Goal: Complete application form

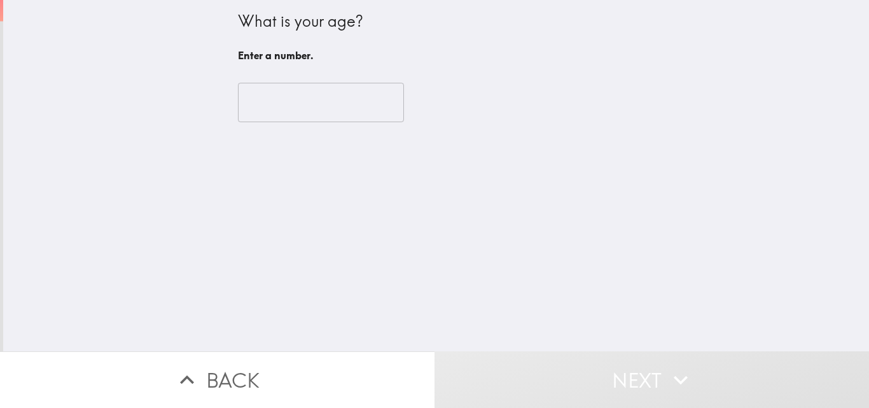
click at [272, 107] on input "number" at bounding box center [321, 102] width 166 height 39
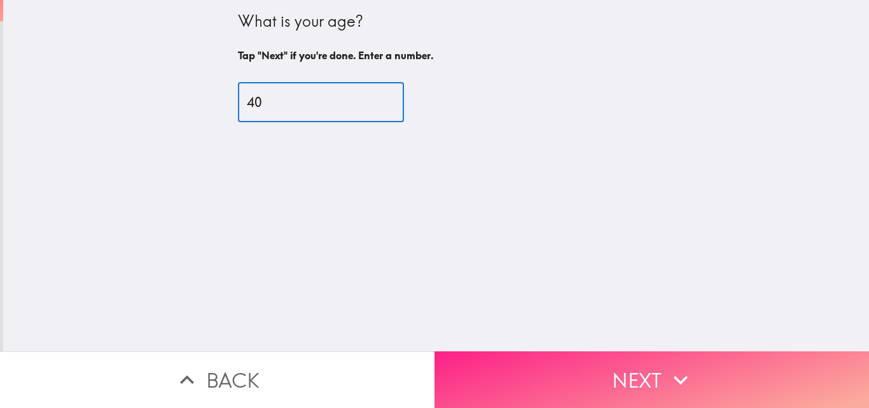
type input "40"
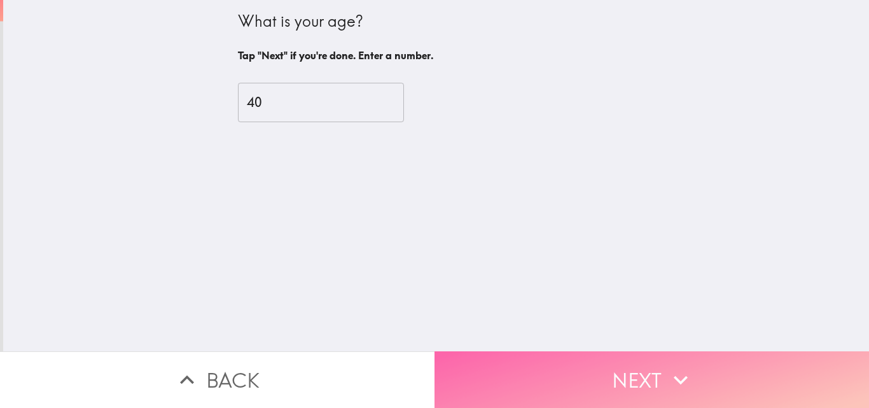
click at [506, 369] on button "Next" at bounding box center [651, 379] width 434 height 57
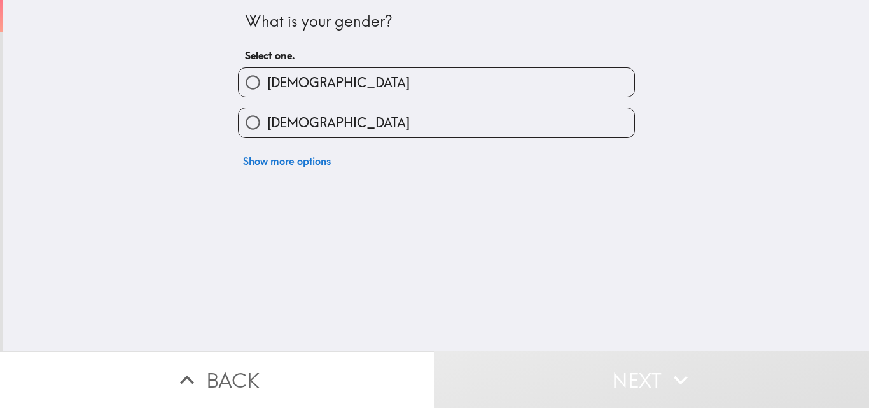
click at [297, 142] on div "Show more options" at bounding box center [431, 156] width 407 height 36
click at [297, 141] on div "Show more options" at bounding box center [431, 156] width 407 height 36
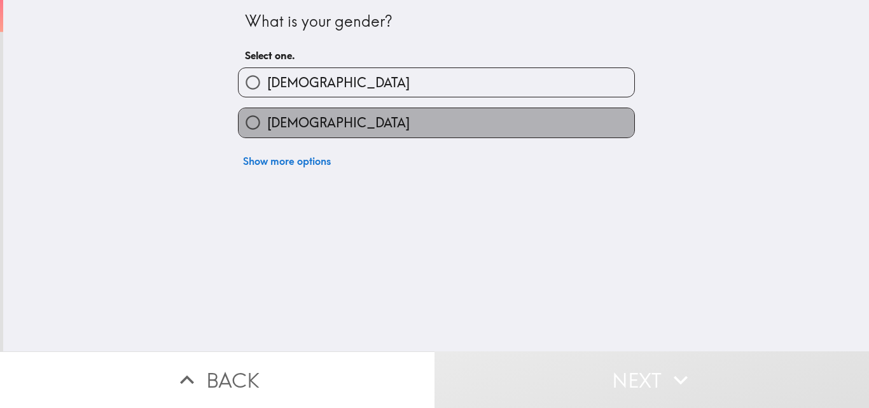
click at [297, 133] on label "[DEMOGRAPHIC_DATA]" at bounding box center [437, 122] width 396 height 29
click at [267, 133] on input "[DEMOGRAPHIC_DATA]" at bounding box center [253, 122] width 29 height 29
radio input "true"
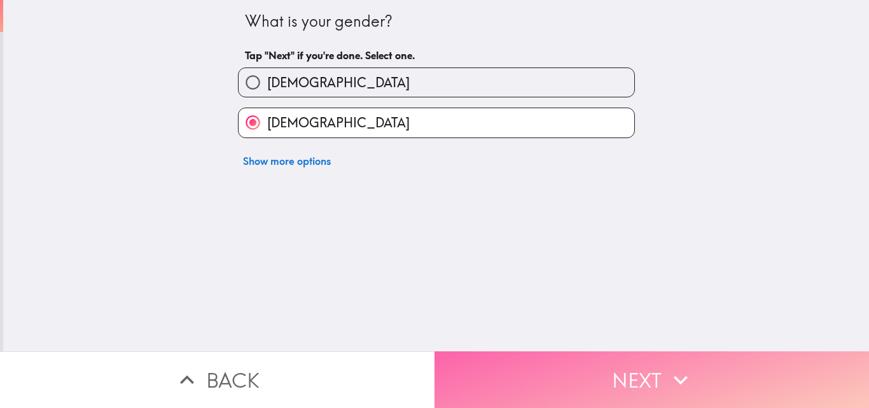
click at [501, 363] on button "Next" at bounding box center [651, 379] width 434 height 57
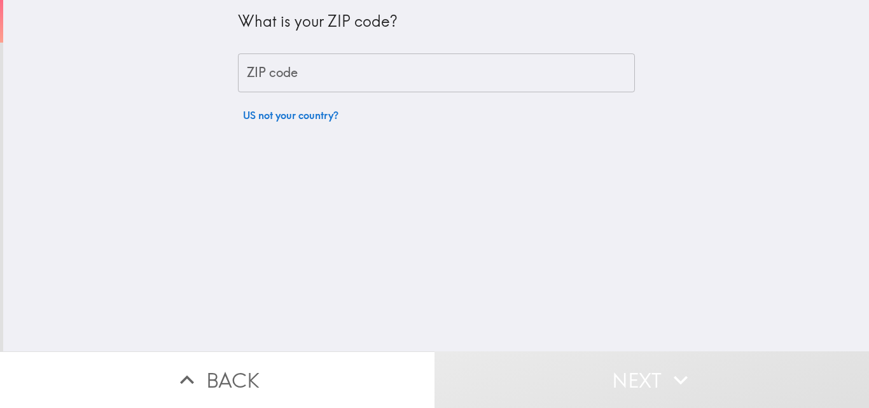
click at [340, 81] on input "ZIP code" at bounding box center [436, 72] width 397 height 39
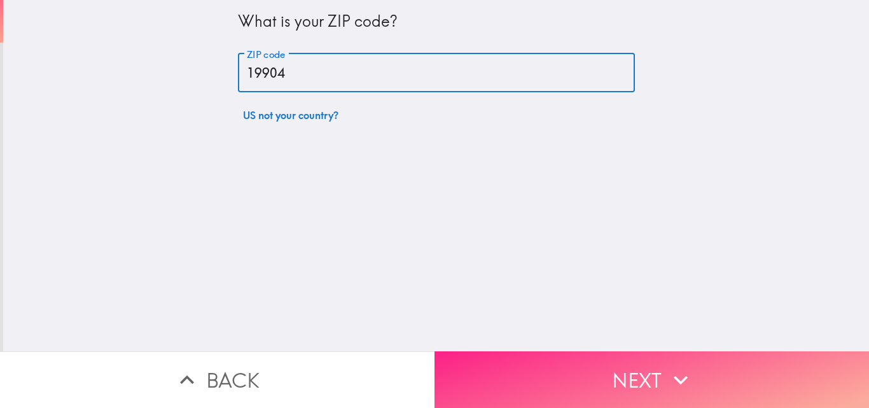
type input "19904"
click at [674, 375] on icon "button" at bounding box center [681, 379] width 14 height 9
click at [672, 368] on div "Back Next" at bounding box center [434, 379] width 869 height 57
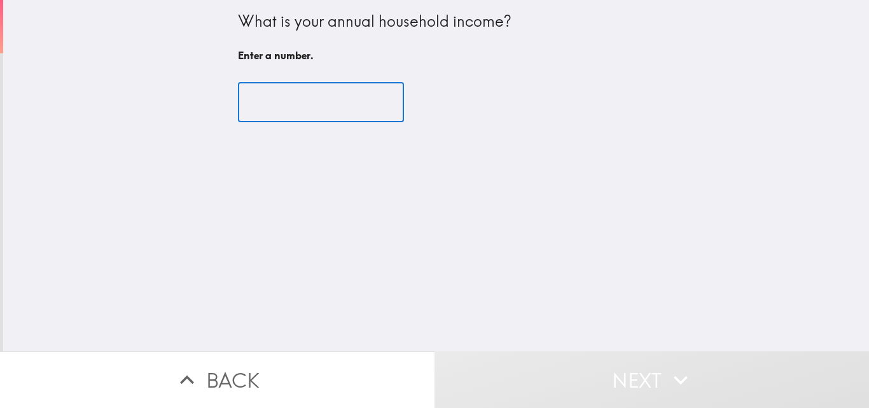
click at [261, 107] on input "number" at bounding box center [321, 102] width 166 height 39
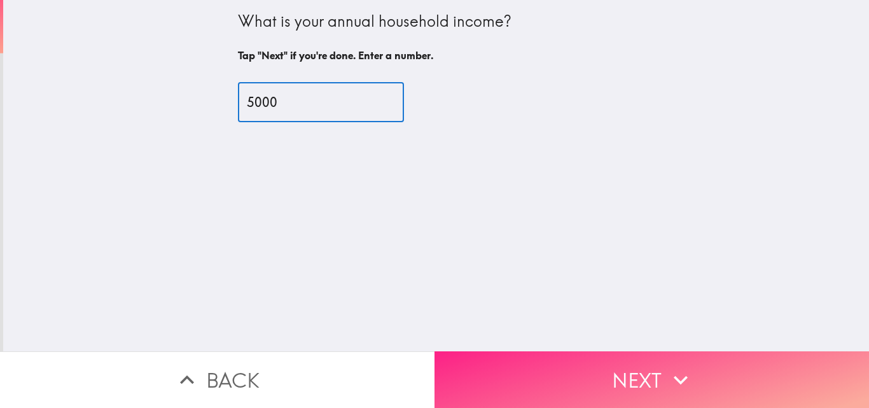
type input "5000"
click at [655, 381] on button "Next" at bounding box center [651, 379] width 434 height 57
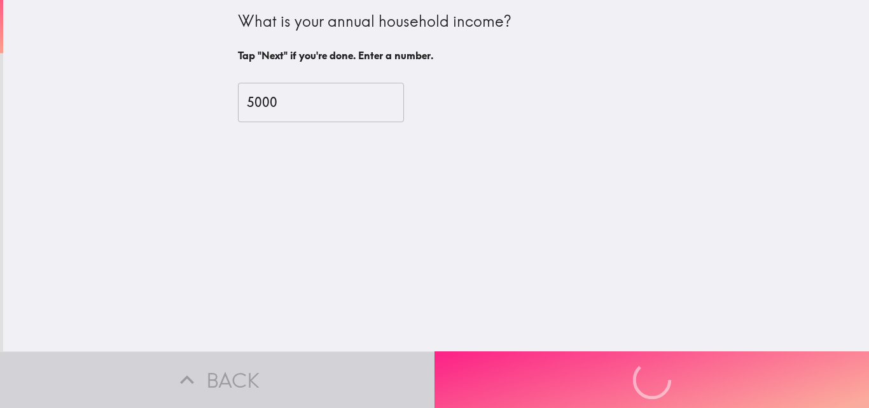
click at [655, 381] on div "Back Next" at bounding box center [434, 379] width 869 height 57
